Goal: Check status

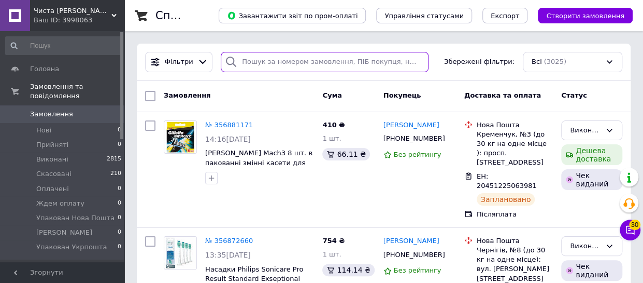
paste input "20451225063981"
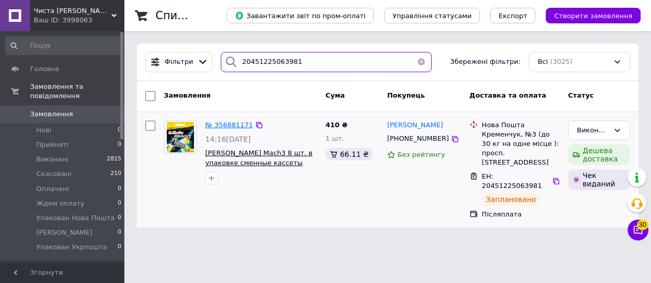
type input "20451225063981"
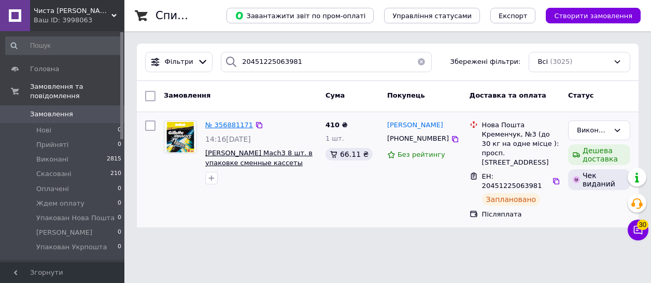
click at [232, 123] on span "№ 356881171" at bounding box center [229, 125] width 48 height 8
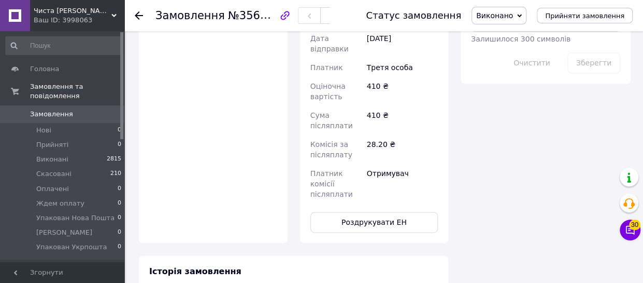
scroll to position [674, 0]
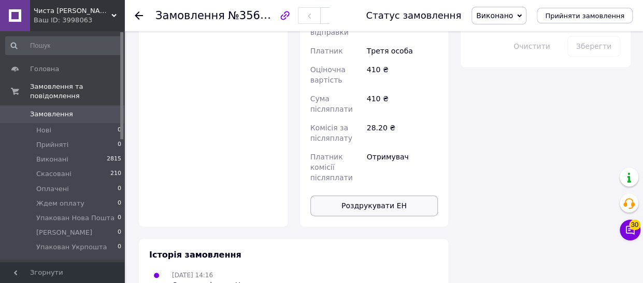
click at [355, 195] on button "Роздрукувати ЕН" at bounding box center [375, 205] width 128 height 21
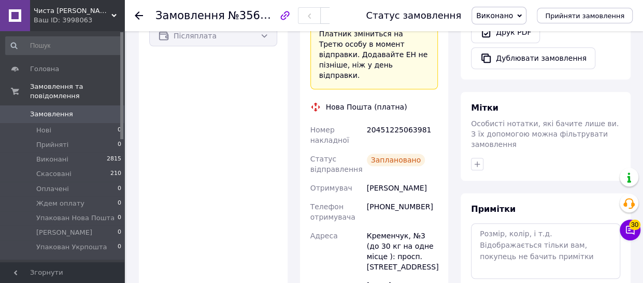
scroll to position [363, 0]
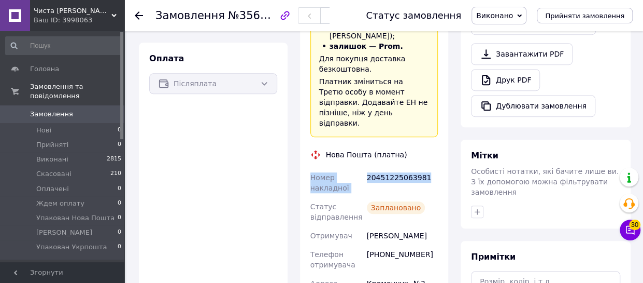
drag, startPoint x: 307, startPoint y: 148, endPoint x: 415, endPoint y: 144, distance: 107.9
click at [427, 150] on div "Доставка «Дешева доставка»   для продавця [GEOGRAPHIC_DATA] на Prom. Доставку о…" at bounding box center [374, 220] width 149 height 633
copy div "Номер накладної 20451225063981"
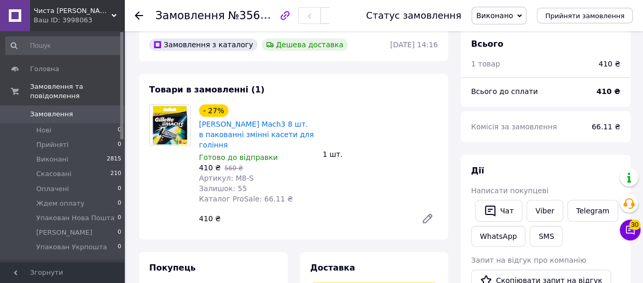
scroll to position [0, 0]
